Goal: Find specific page/section: Find specific page/section

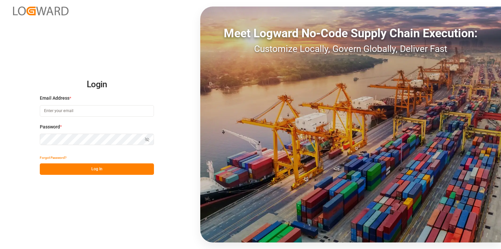
drag, startPoint x: 55, startPoint y: 122, endPoint x: 57, endPoint y: 118, distance: 3.6
click at [55, 120] on div "Email Address *" at bounding box center [97, 109] width 114 height 29
click at [63, 114] on input at bounding box center [97, 110] width 114 height 11
type input "[EMAIL_ADDRESS][PERSON_NAME][DOMAIN_NAME]"
click at [114, 168] on button "Log In" at bounding box center [97, 168] width 114 height 11
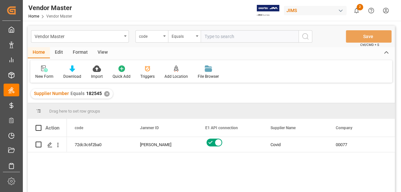
click at [241, 36] on input "text" at bounding box center [250, 36] width 98 height 12
paste input "404929"
type input "404929"
click at [157, 38] on div "code" at bounding box center [150, 36] width 22 height 8
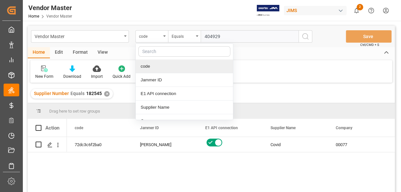
click at [162, 53] on input "text" at bounding box center [184, 51] width 92 height 10
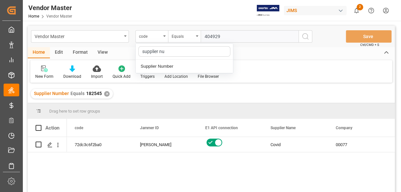
type input "supplier num"
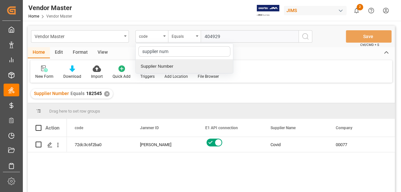
click at [166, 63] on div "Supplier Number" at bounding box center [184, 67] width 97 height 14
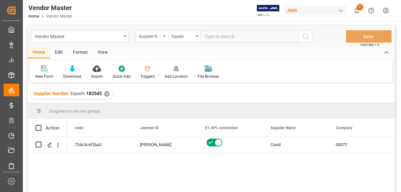
click at [106, 92] on div "✕" at bounding box center [107, 94] width 6 height 6
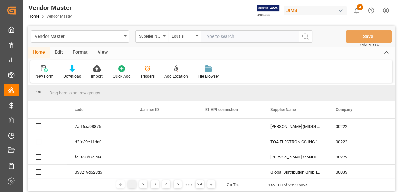
click at [245, 46] on div "Vendor Master Supplier Number Equals Save Ctrl/CMD + S" at bounding box center [211, 37] width 367 height 22
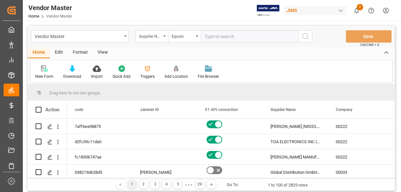
click at [243, 42] on input "text" at bounding box center [250, 36] width 98 height 12
click at [243, 38] on input "text" at bounding box center [250, 36] width 98 height 12
paste input "404929"
type input "404929"
